Goal: Information Seeking & Learning: Understand process/instructions

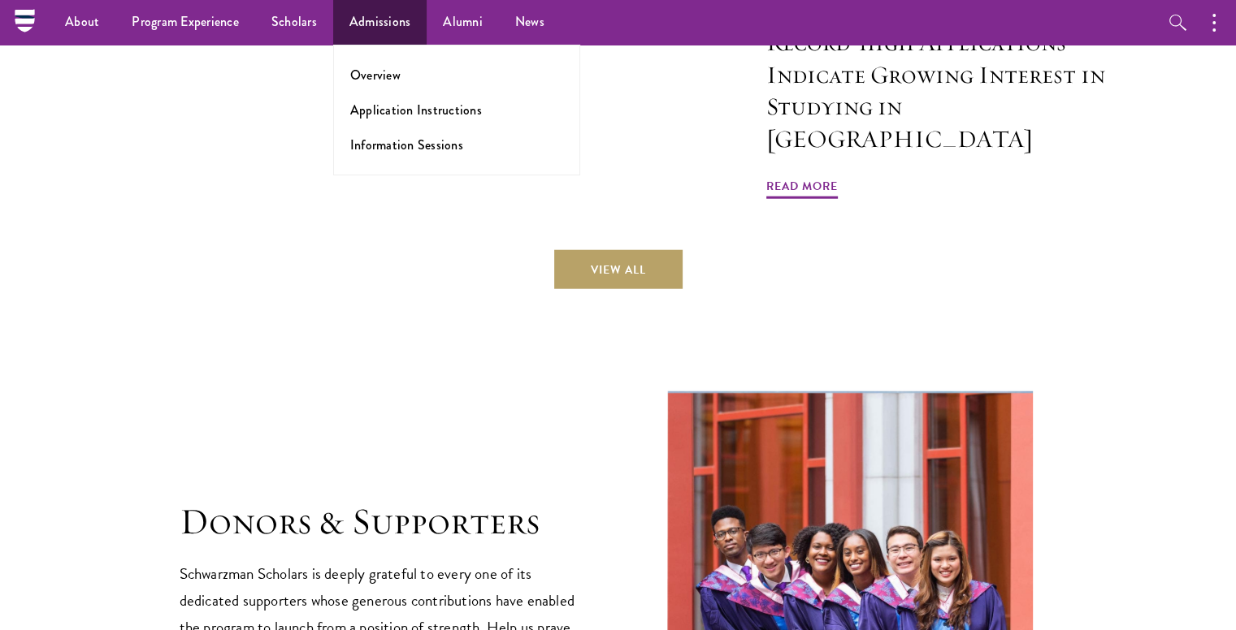
scroll to position [3683, 0]
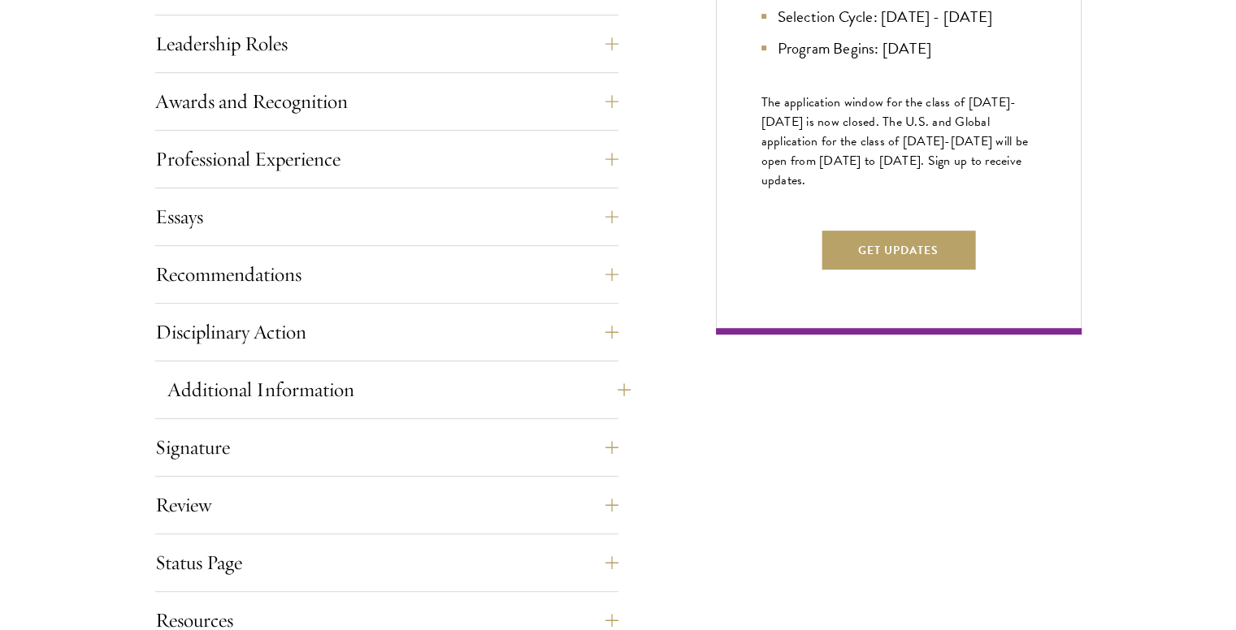
scroll to position [975, 0]
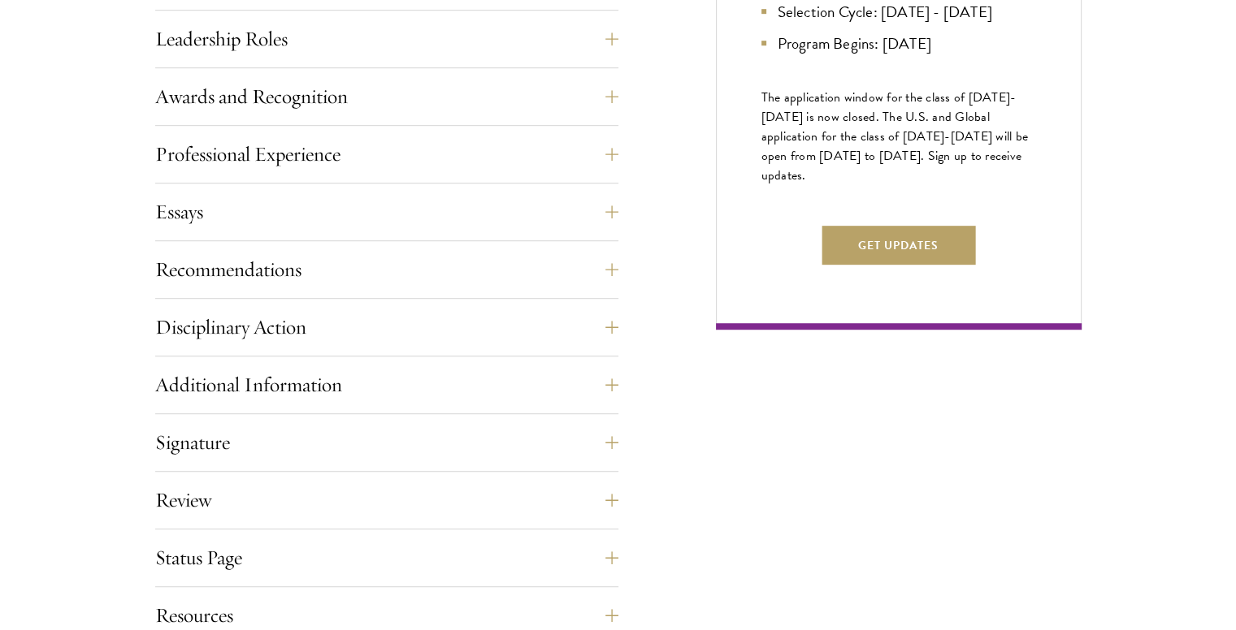
click at [403, 248] on div "Application Home Page The online application form must be completed in English.…" at bounding box center [386, 188] width 463 height 914
click at [403, 269] on button "Recommendations" at bounding box center [398, 269] width 463 height 39
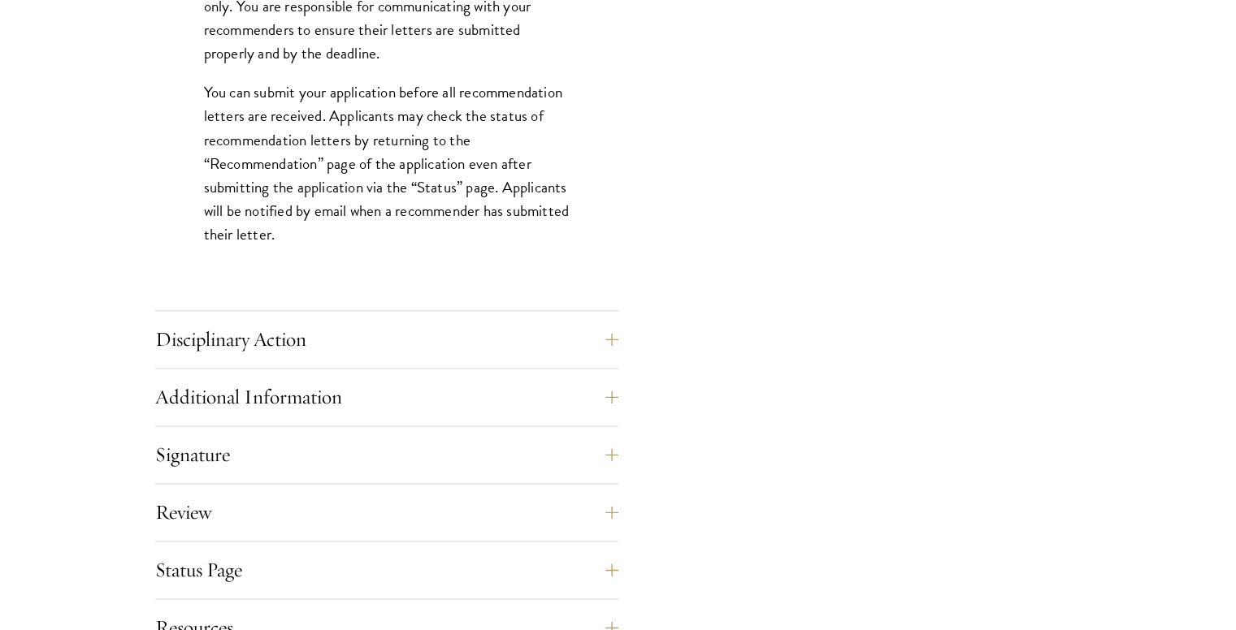
scroll to position [2356, 0]
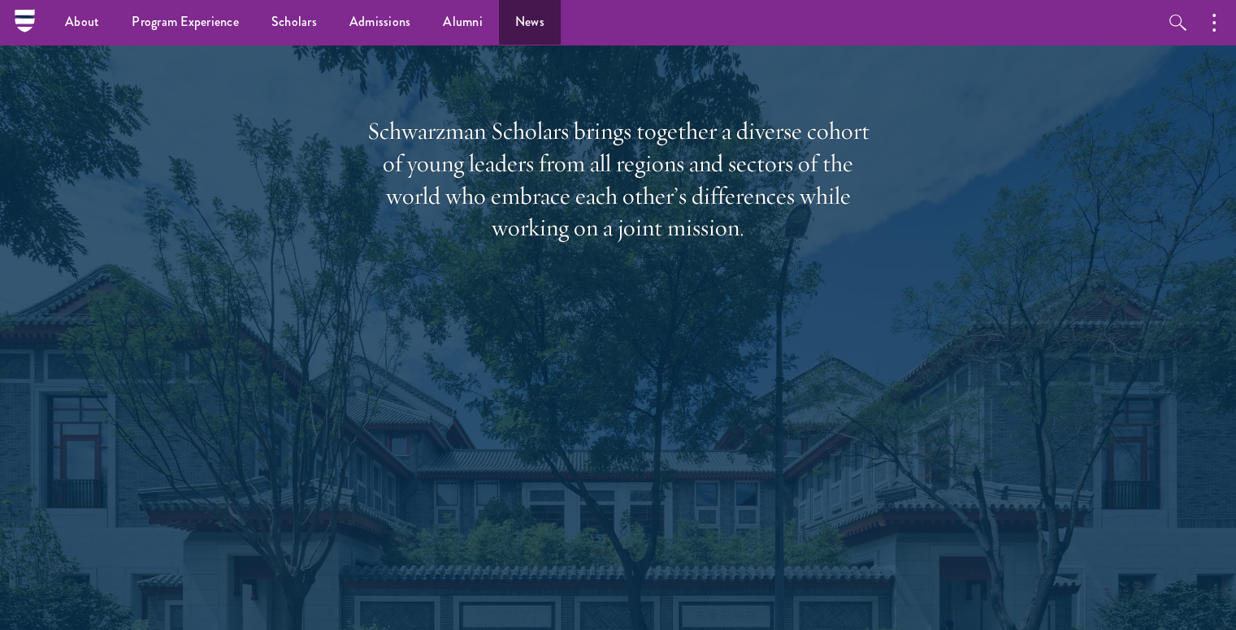
scroll to position [2213, 0]
